Goal: Task Accomplishment & Management: Use online tool/utility

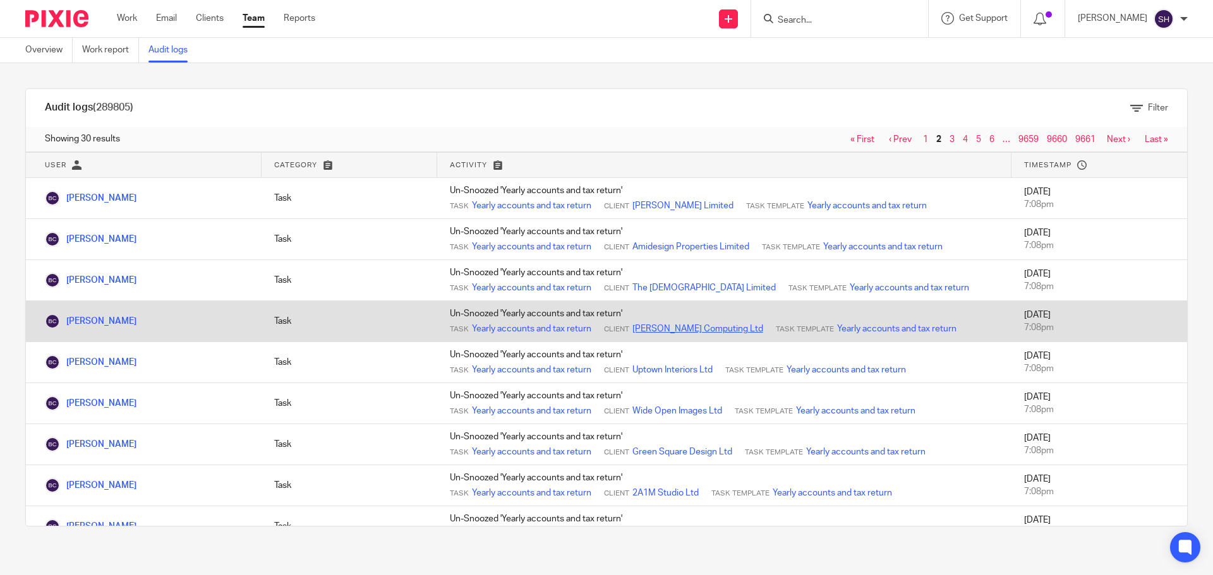
drag, startPoint x: 665, startPoint y: 335, endPoint x: 654, endPoint y: 334, distance: 11.5
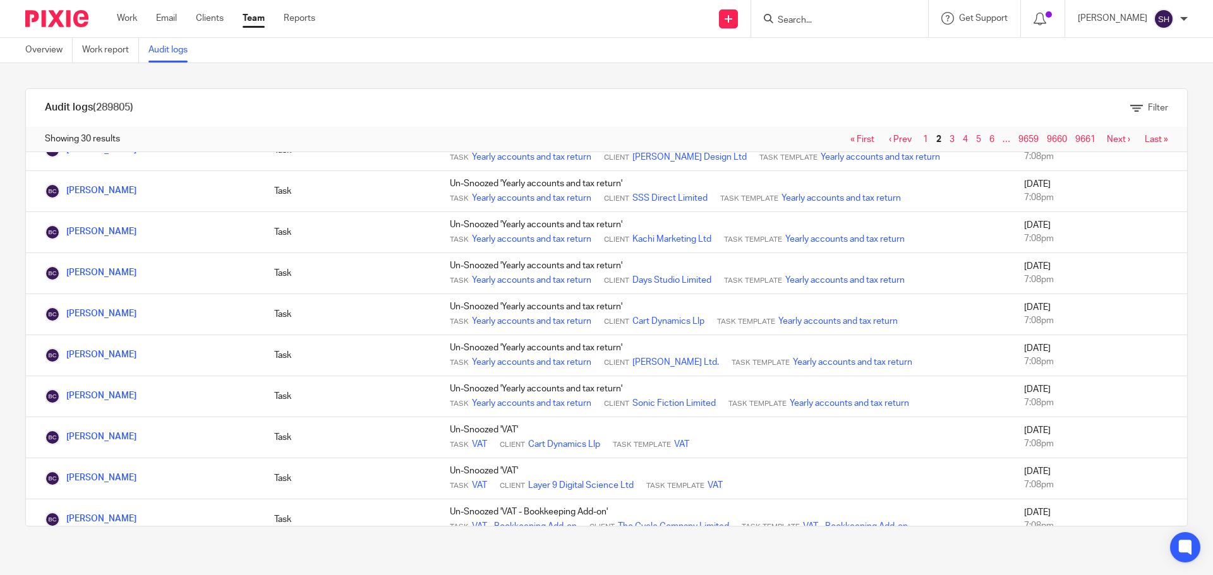
scroll to position [896, 0]
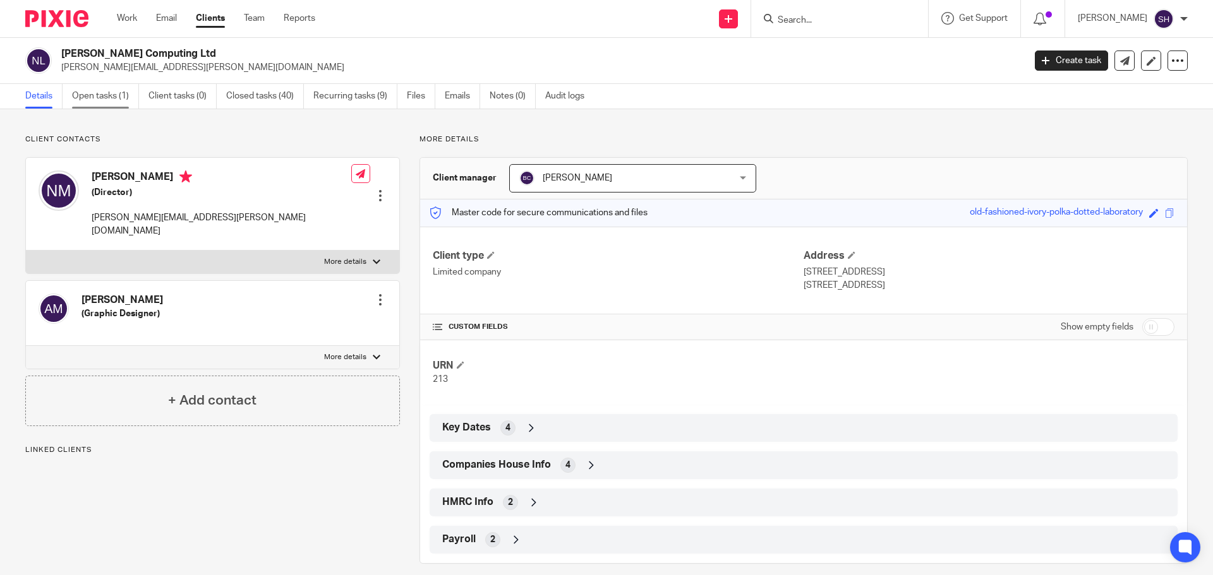
click at [104, 92] on link "Open tasks (1)" at bounding box center [105, 96] width 67 height 25
click at [491, 460] on span "Companies House Info" at bounding box center [496, 465] width 109 height 13
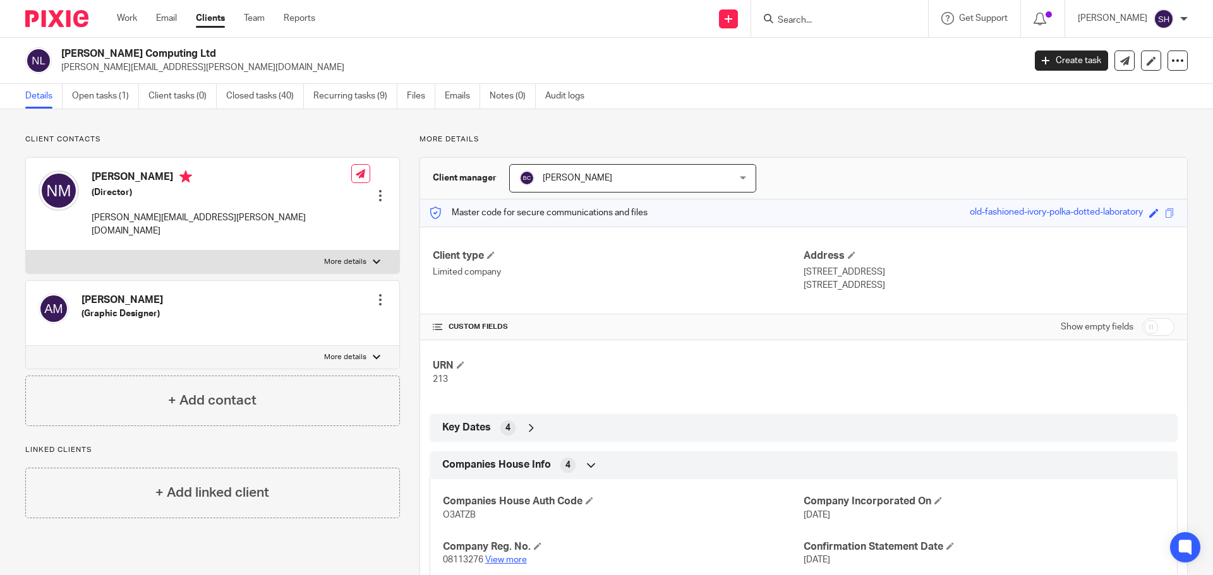
click at [513, 560] on link "View more" at bounding box center [506, 560] width 42 height 9
click at [839, 19] on input "Search" at bounding box center [833, 20] width 114 height 11
type input "haz"
click at [833, 46] on link at bounding box center [852, 49] width 157 height 19
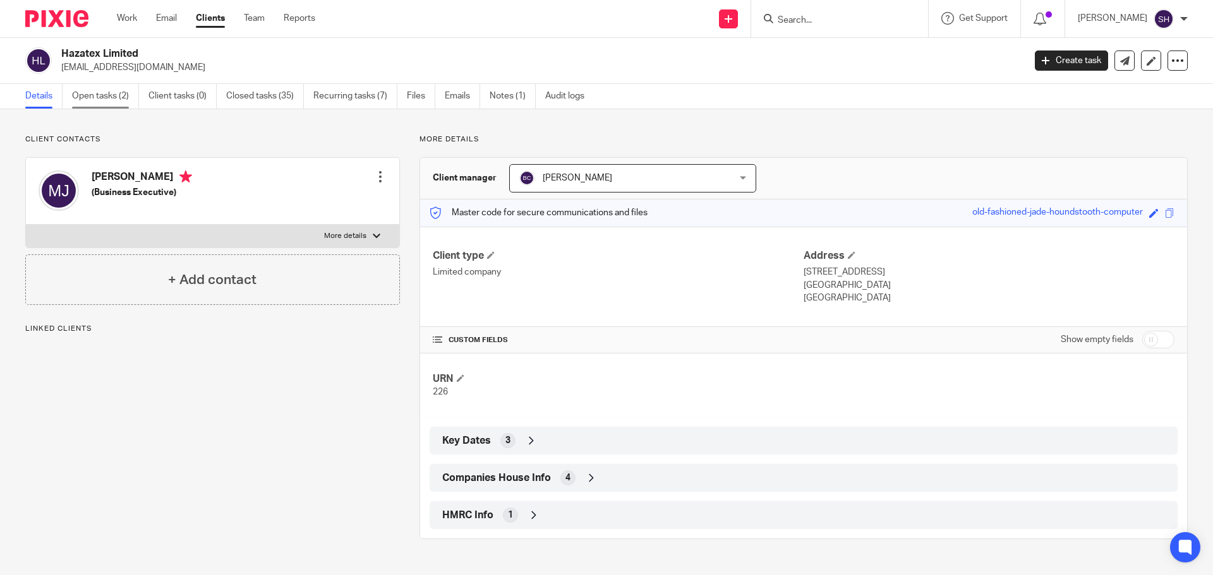
click at [94, 102] on link "Open tasks (2)" at bounding box center [105, 96] width 67 height 25
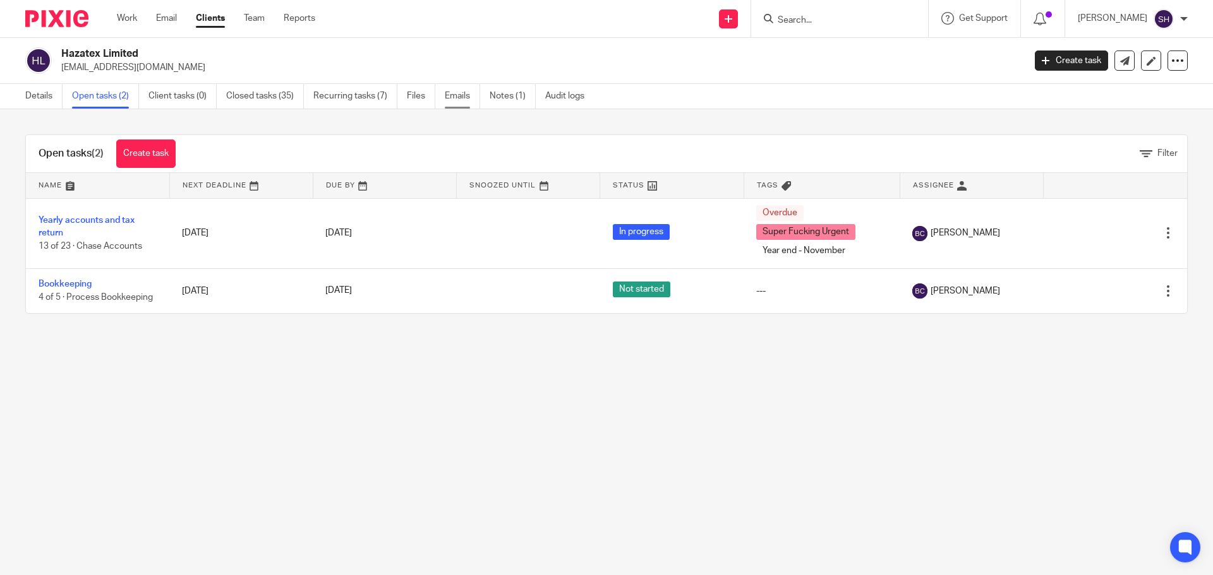
click at [452, 97] on link "Emails" at bounding box center [462, 96] width 35 height 25
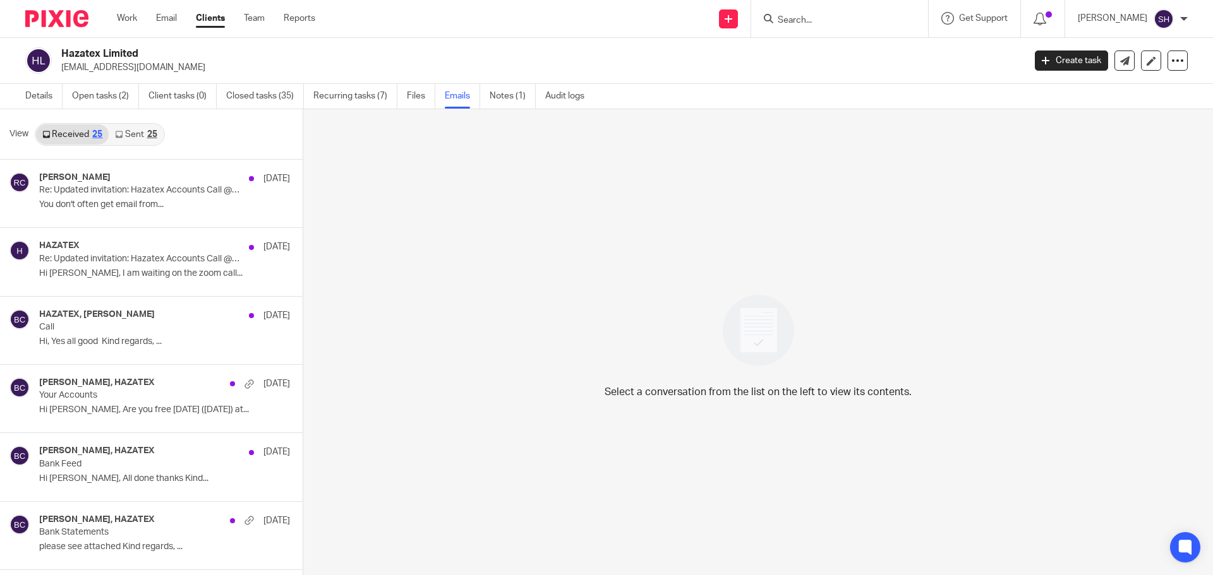
click at [139, 140] on link "Sent 25" at bounding box center [136, 134] width 54 height 20
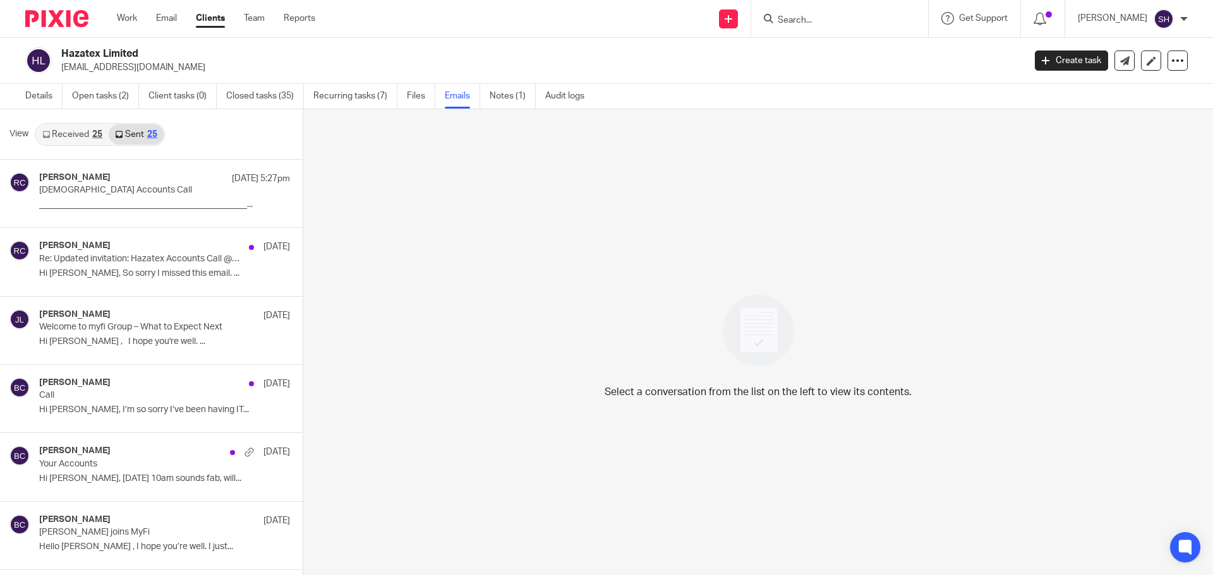
scroll to position [2, 0]
click at [801, 18] on input "Search" at bounding box center [833, 20] width 114 height 11
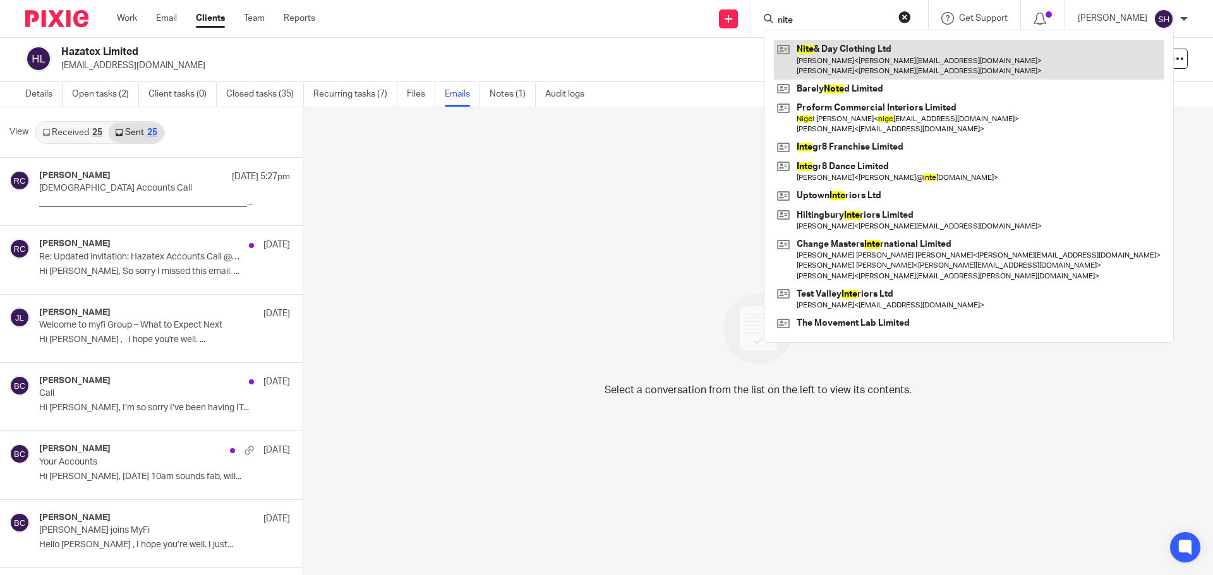
type input "nite"
click at [857, 61] on link at bounding box center [969, 59] width 390 height 39
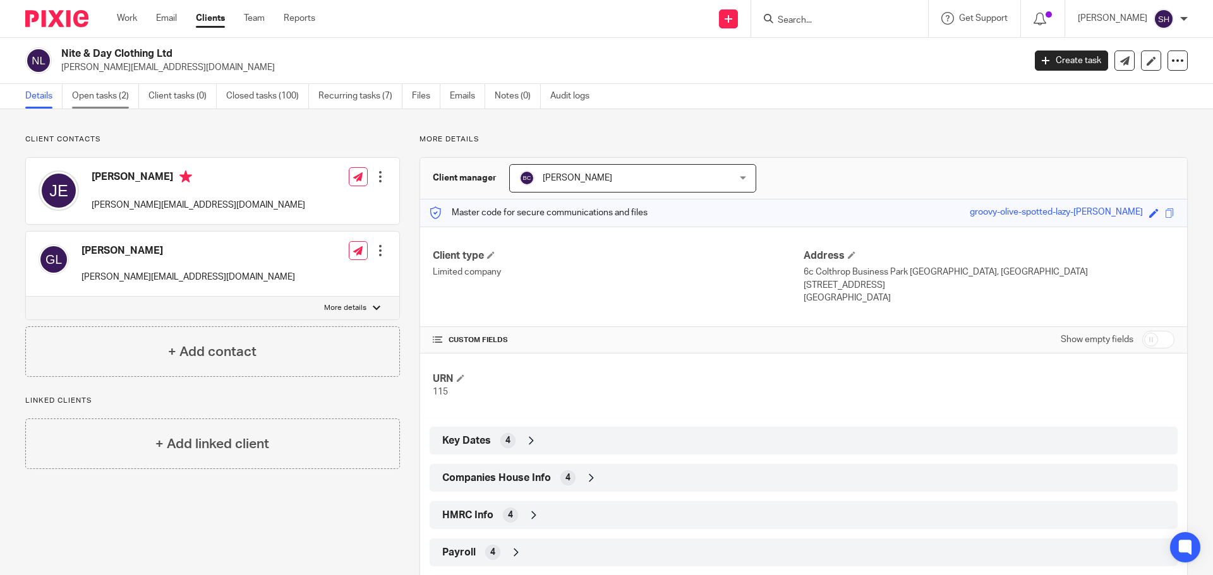
click at [122, 95] on link "Open tasks (2)" at bounding box center [105, 96] width 67 height 25
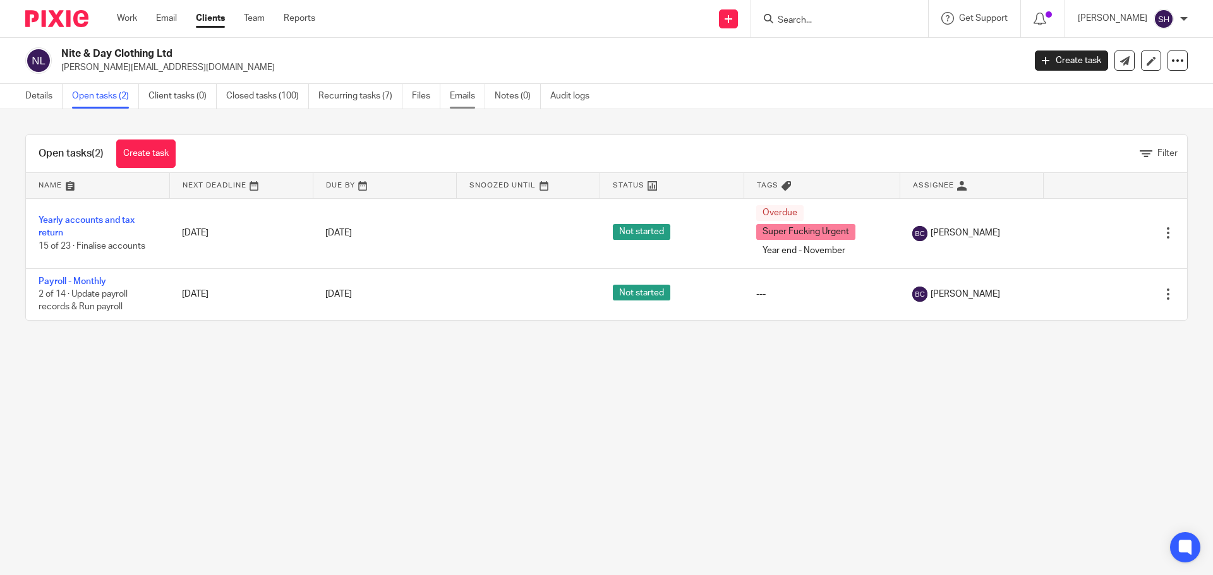
click at [469, 97] on link "Emails" at bounding box center [467, 96] width 35 height 25
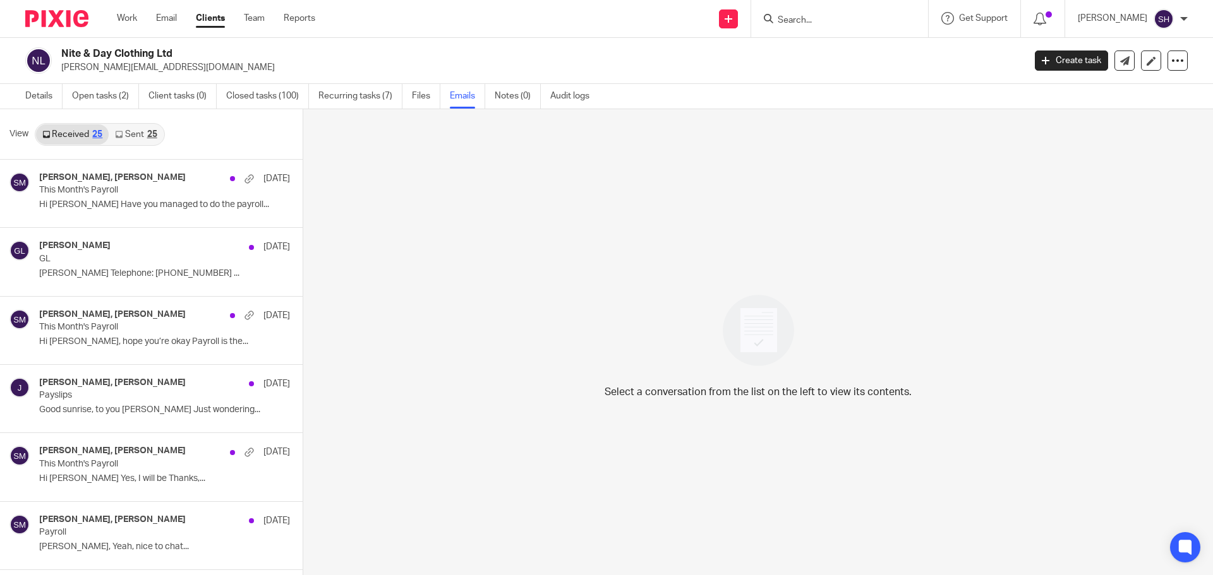
click at [153, 134] on div "25" at bounding box center [152, 134] width 10 height 9
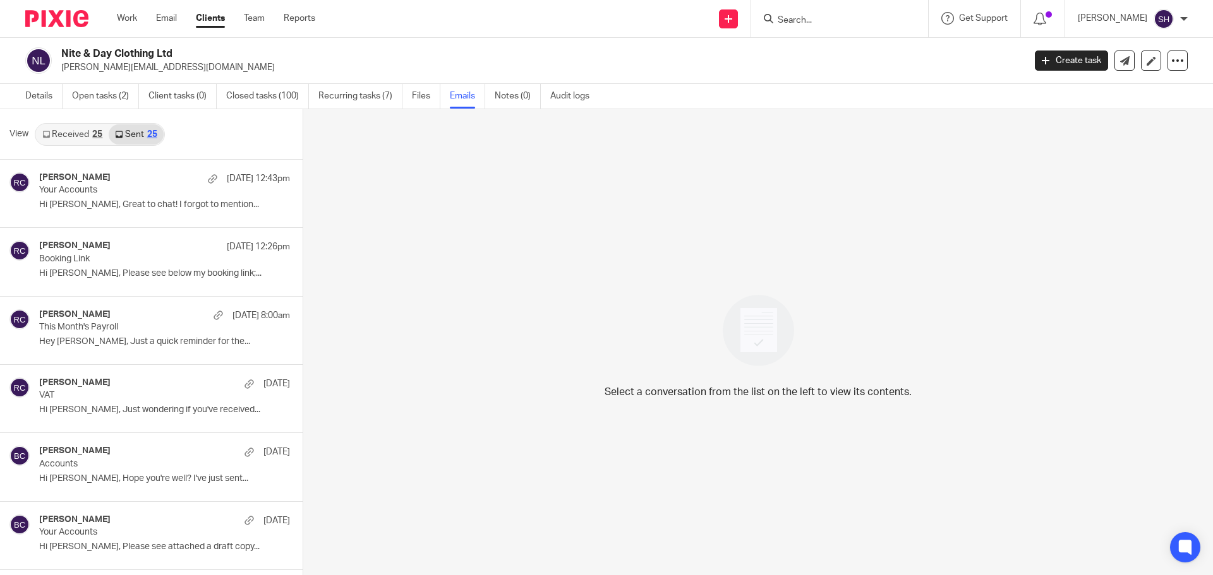
scroll to position [2, 0]
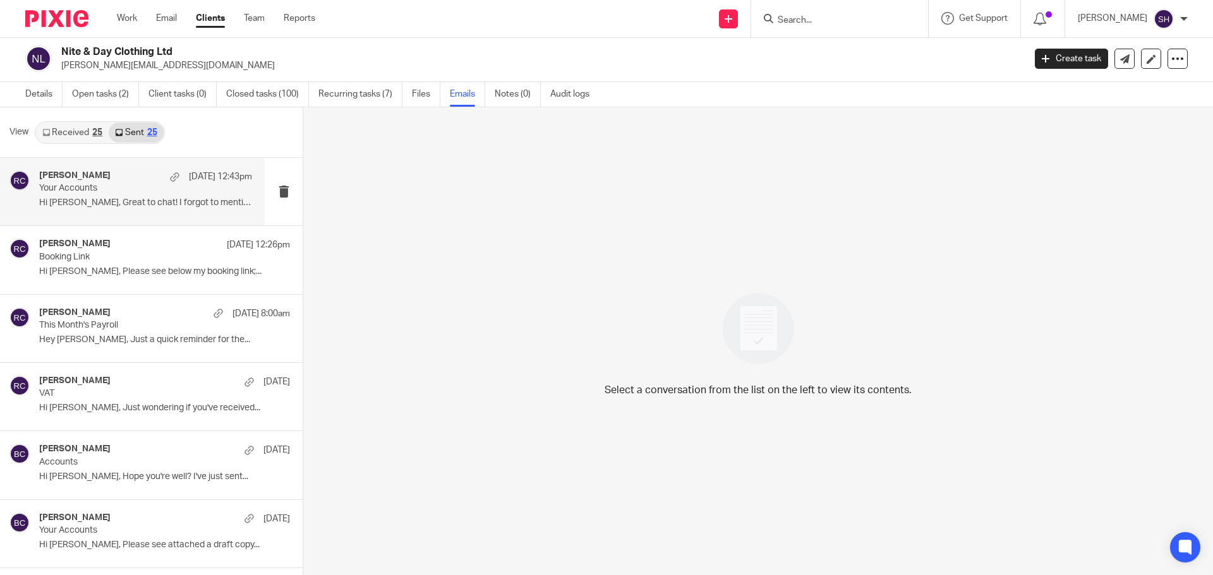
click at [112, 211] on div "[PERSON_NAME] [DATE] 12:43pm Your Accounts Hi [PERSON_NAME], Great to chat! I f…" at bounding box center [145, 192] width 213 height 42
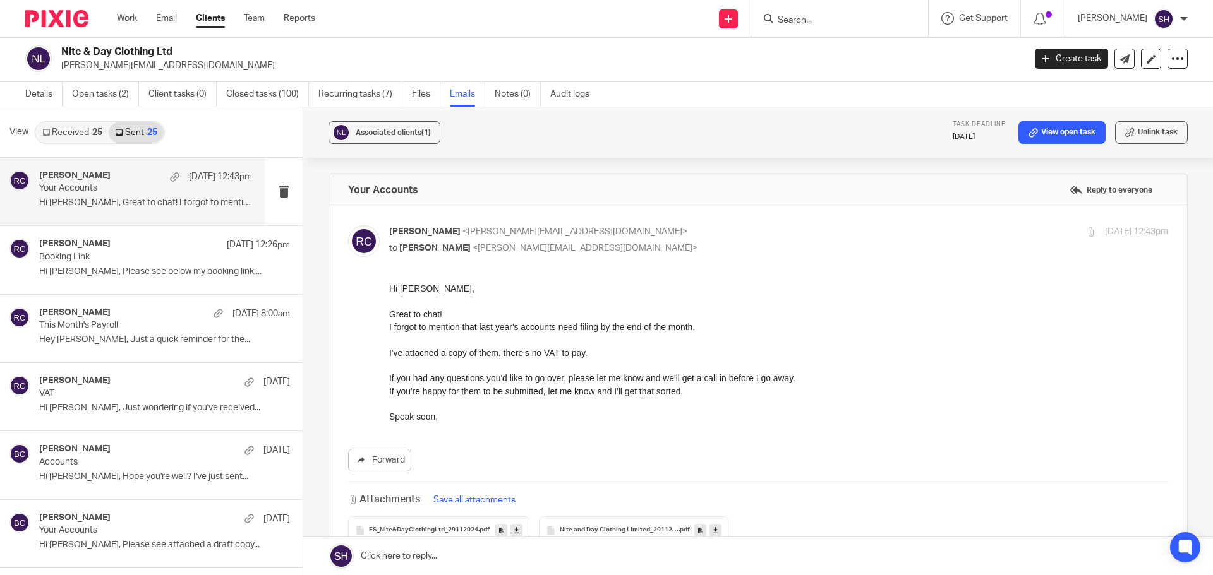
scroll to position [0, 0]
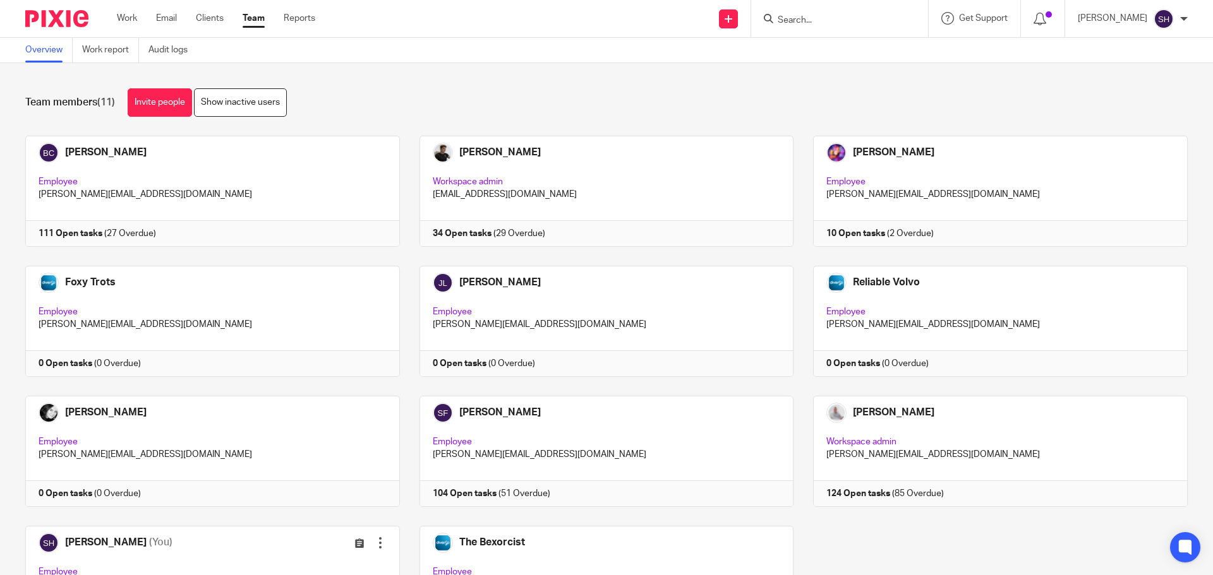
click at [822, 20] on input "Search" at bounding box center [833, 20] width 114 height 11
type input "vec"
click at [819, 48] on link at bounding box center [852, 49] width 157 height 19
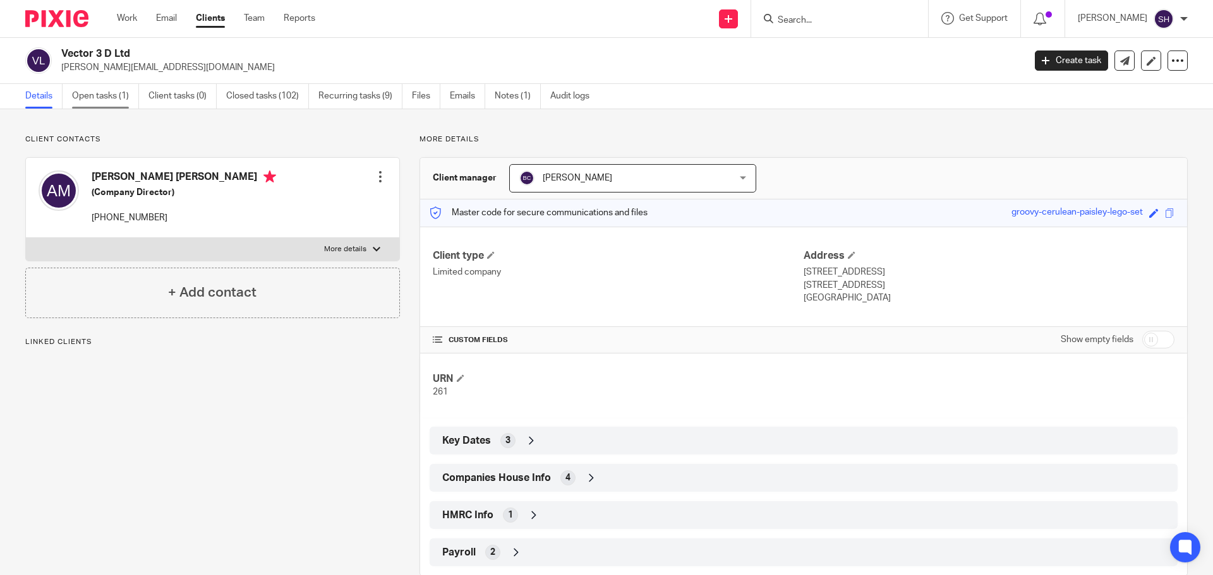
click at [111, 98] on link "Open tasks (1)" at bounding box center [105, 96] width 67 height 25
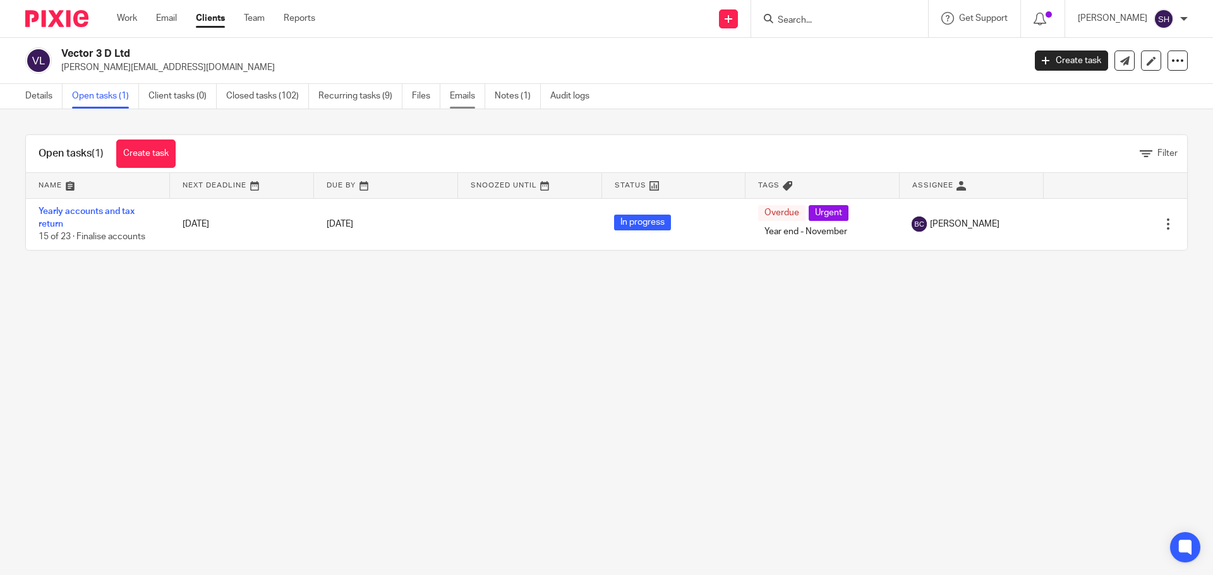
click at [467, 98] on link "Emails" at bounding box center [467, 96] width 35 height 25
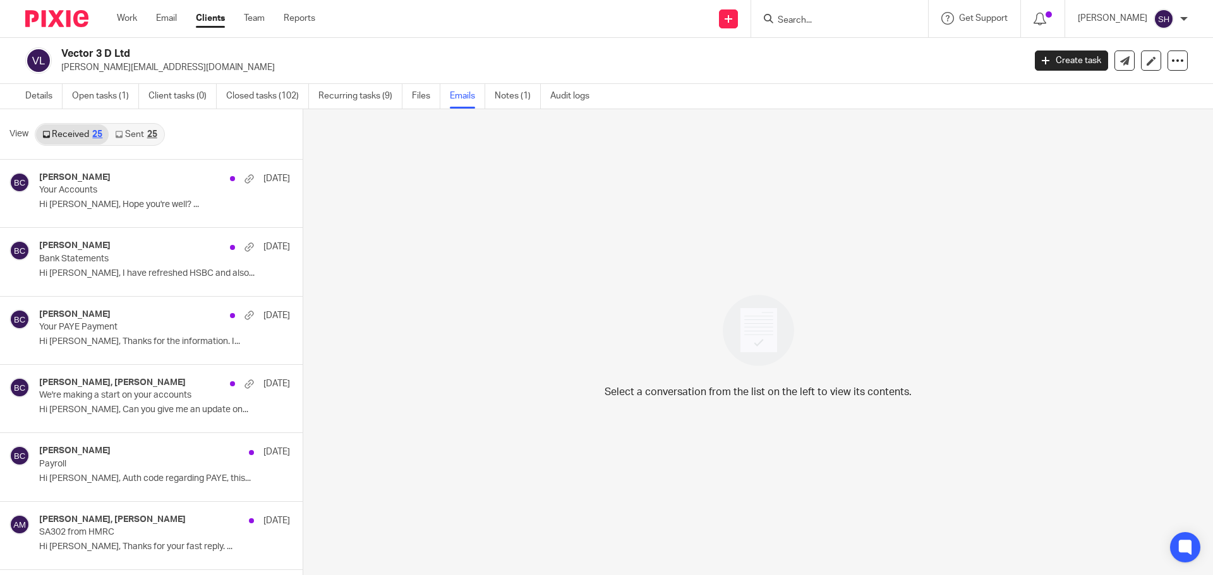
click at [144, 129] on link "Sent 25" at bounding box center [136, 134] width 54 height 20
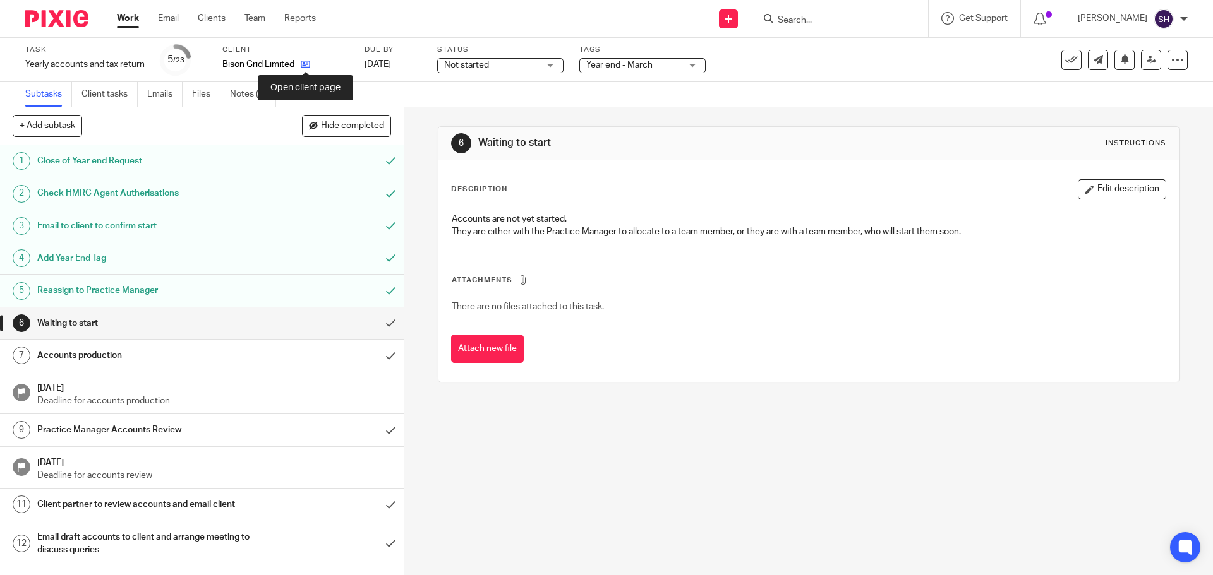
click at [307, 64] on icon at bounding box center [305, 63] width 9 height 9
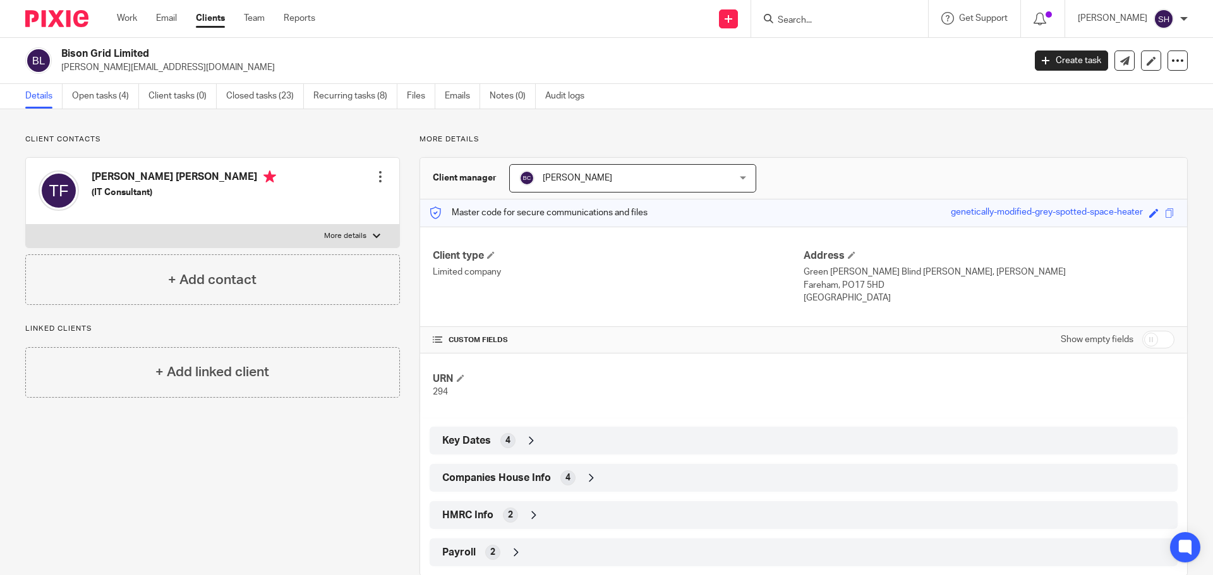
click at [503, 472] on span "Companies House Info" at bounding box center [496, 478] width 109 height 13
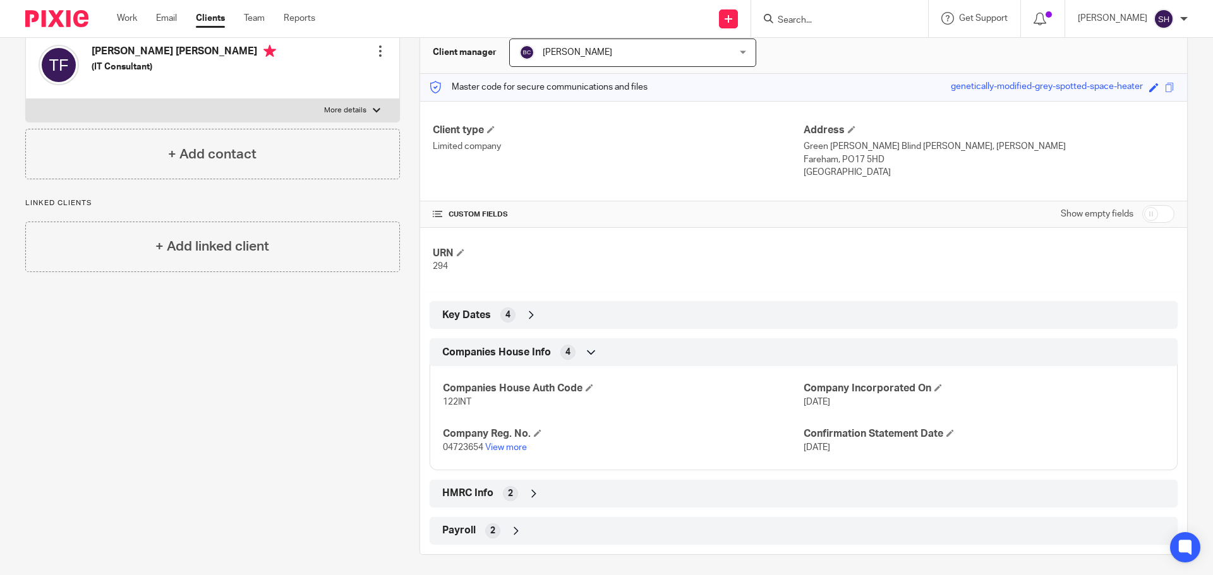
scroll to position [126, 0]
click at [517, 446] on link "View more" at bounding box center [506, 447] width 42 height 9
click at [266, 103] on label "More details" at bounding box center [212, 110] width 373 height 23
click at [26, 99] on input "More details" at bounding box center [25, 98] width 1 height 1
checkbox input "true"
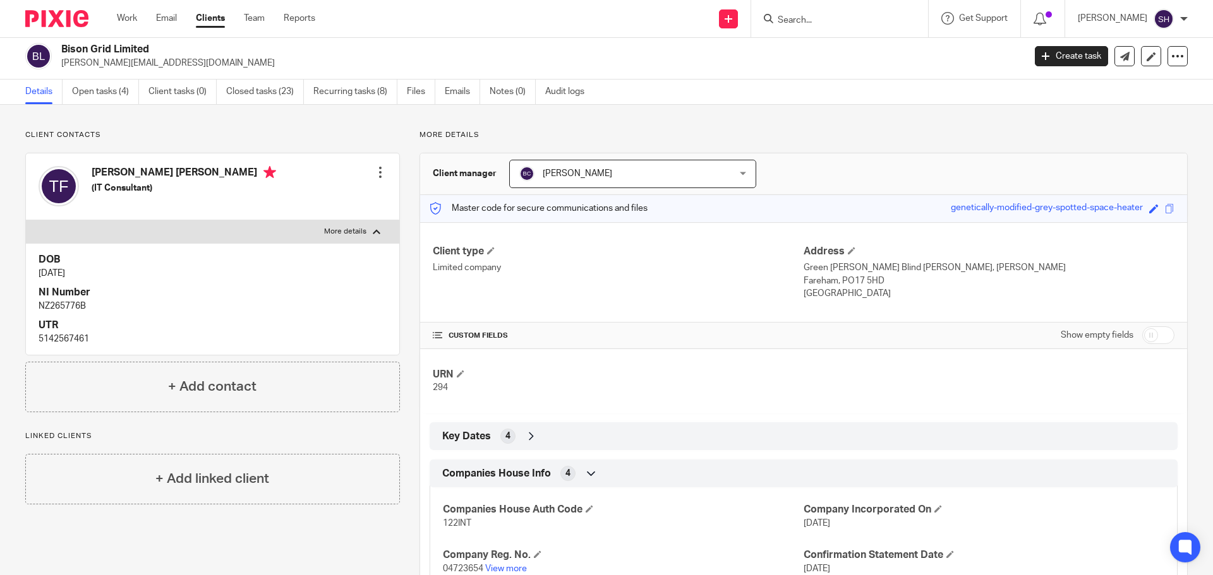
scroll to position [0, 0]
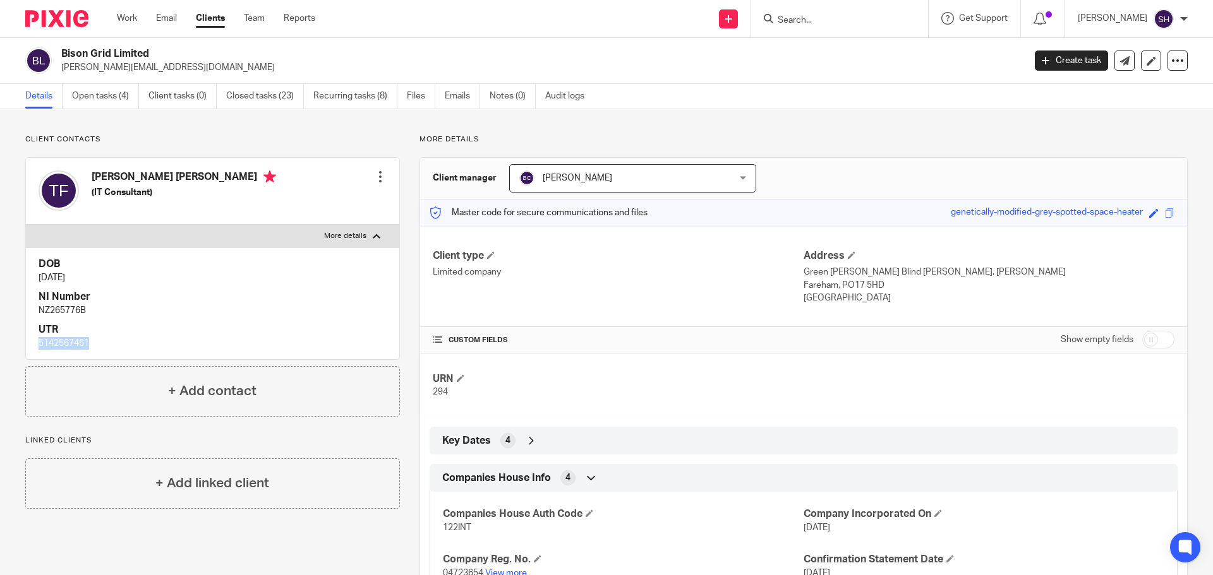
drag, startPoint x: 86, startPoint y: 344, endPoint x: 23, endPoint y: 344, distance: 62.5
click at [23, 344] on div "Client contacts [PERSON_NAME] [PERSON_NAME] (IT Consultant) Edit contact Create…" at bounding box center [203, 408] width 394 height 546
copy p "5142567461"
drag, startPoint x: 90, startPoint y: 310, endPoint x: 35, endPoint y: 310, distance: 55.0
click at [35, 310] on div "DOB [DATE] NI Number NZ265776B UTR 5142567461" at bounding box center [212, 303] width 373 height 111
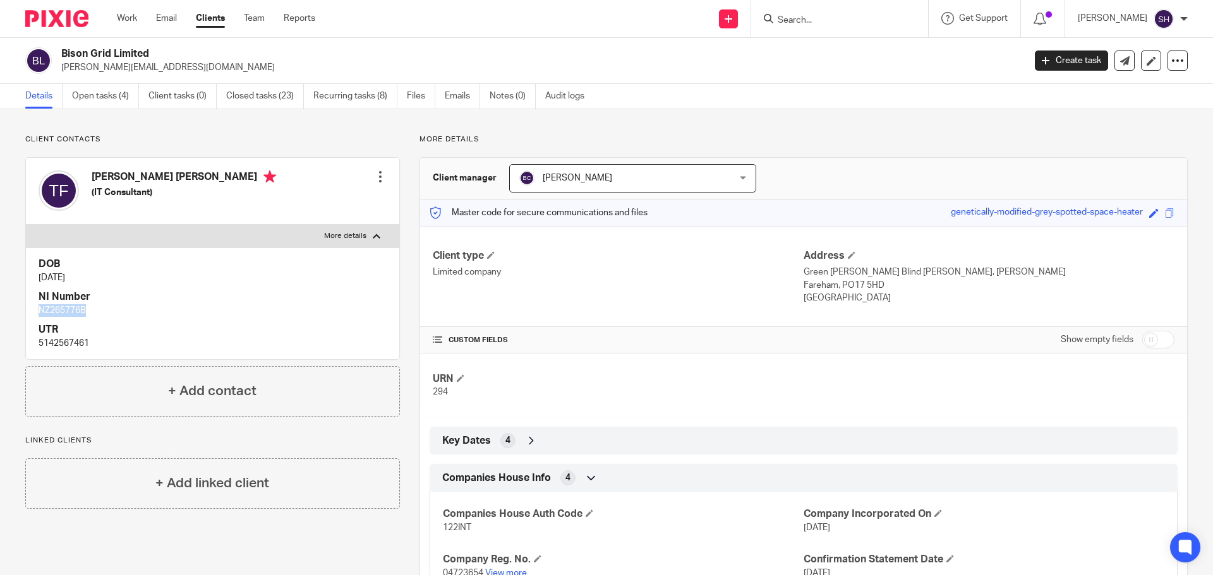
copy p "NZ265776B"
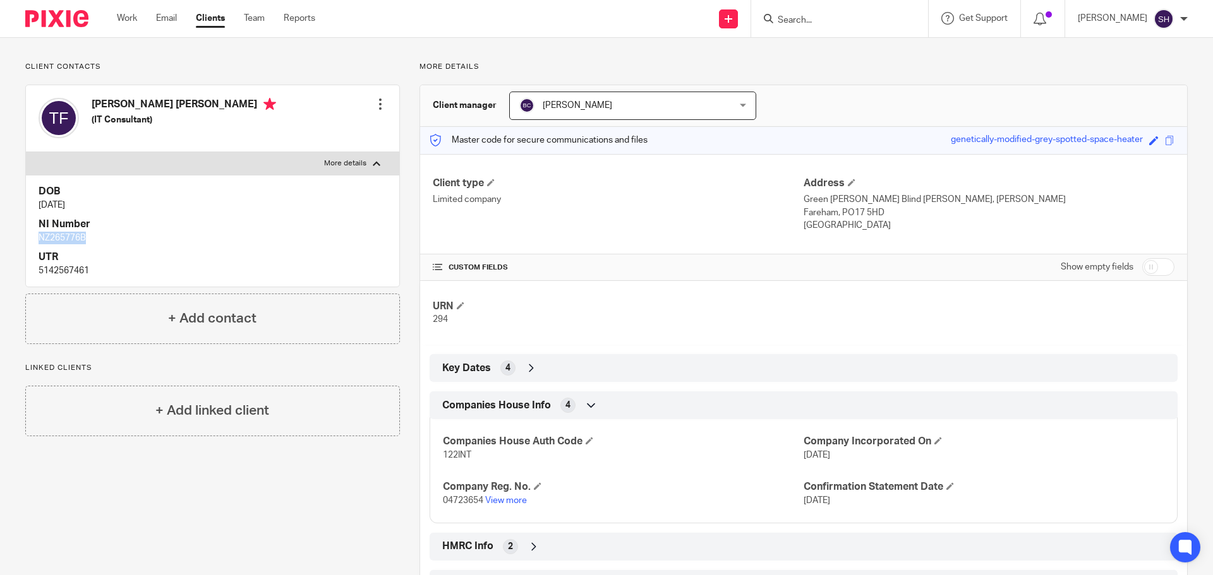
scroll to position [131, 0]
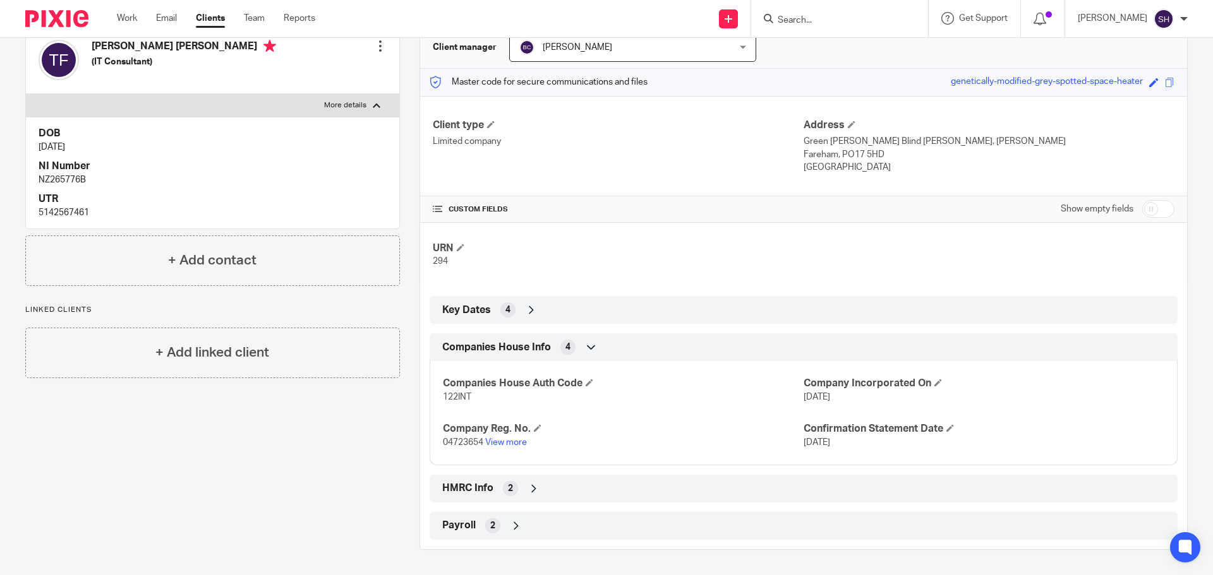
click at [519, 490] on div "HMRC Info 2" at bounding box center [803, 488] width 729 height 21
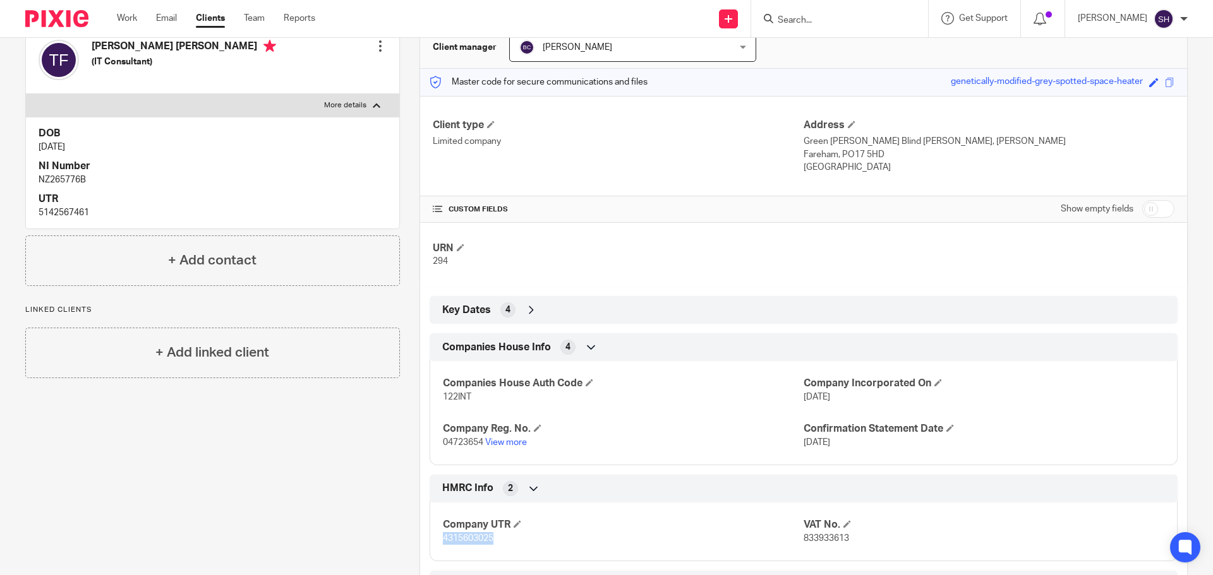
drag, startPoint x: 496, startPoint y: 542, endPoint x: 416, endPoint y: 544, distance: 80.9
click at [419, 544] on div "Client manager [PERSON_NAME] [PERSON_NAME] [PERSON_NAME] [PERSON_NAME] [PERSON_…" at bounding box center [803, 318] width 768 height 582
copy span "4315603025"
drag, startPoint x: 478, startPoint y: 395, endPoint x: 430, endPoint y: 402, distance: 47.9
click at [430, 402] on div "Companies House Auth Code 122INT Company Incorporated On [DATE] Company Reg. No…" at bounding box center [804, 409] width 748 height 114
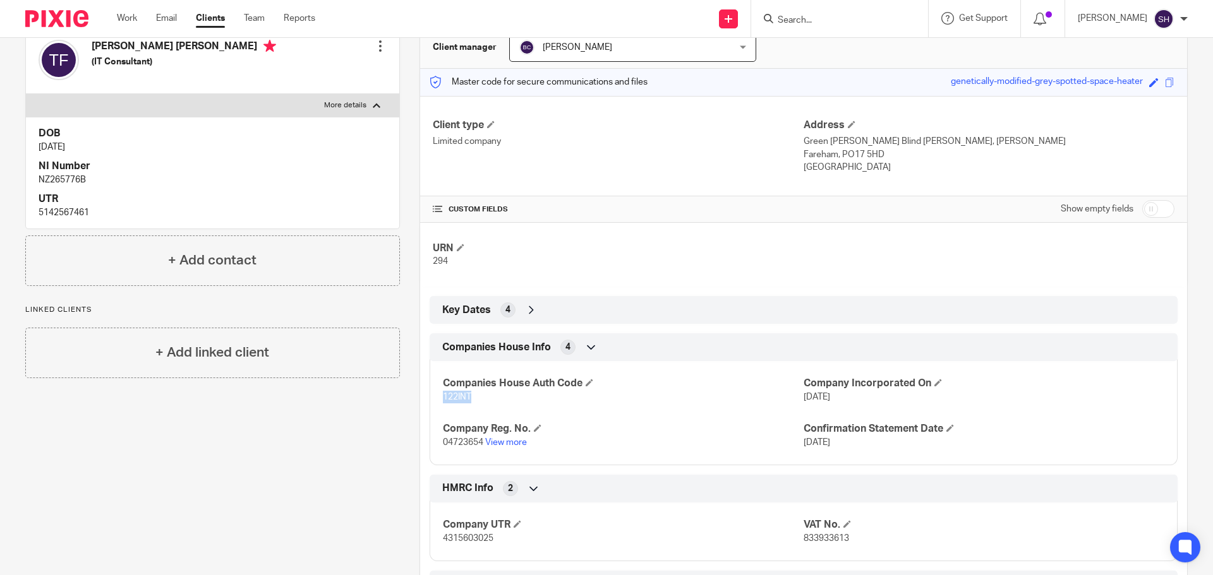
copy span "122INT"
